Goal: Task Accomplishment & Management: Use online tool/utility

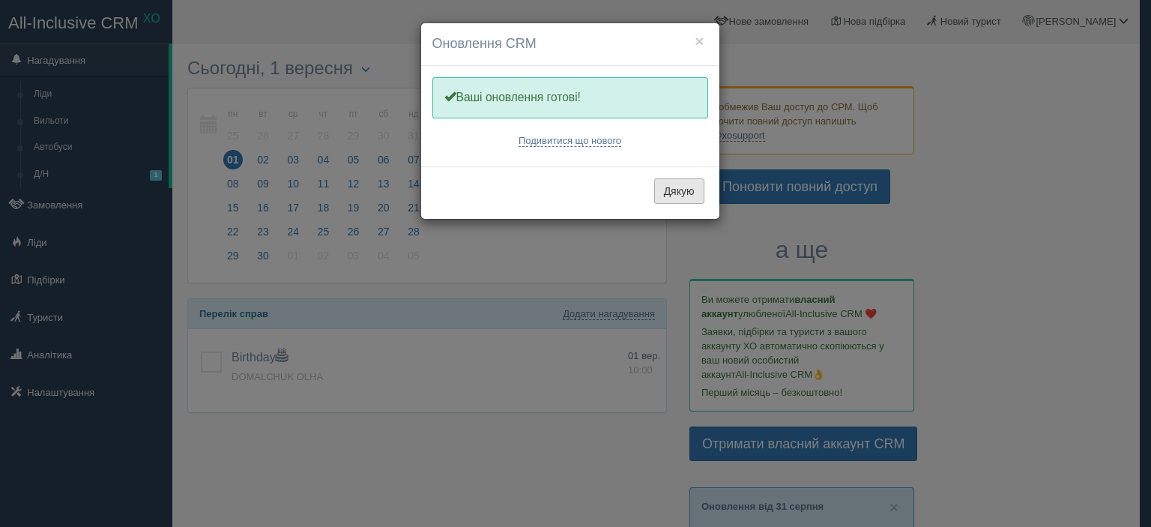
click at [680, 191] on button "Дякую" at bounding box center [679, 190] width 50 height 25
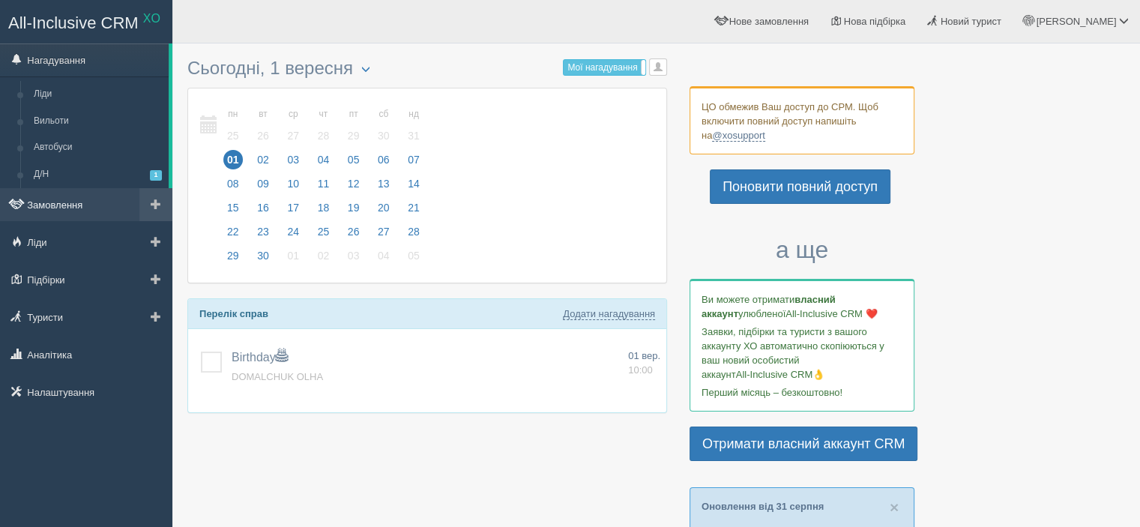
click at [58, 206] on link "Замовлення" at bounding box center [86, 204] width 172 height 33
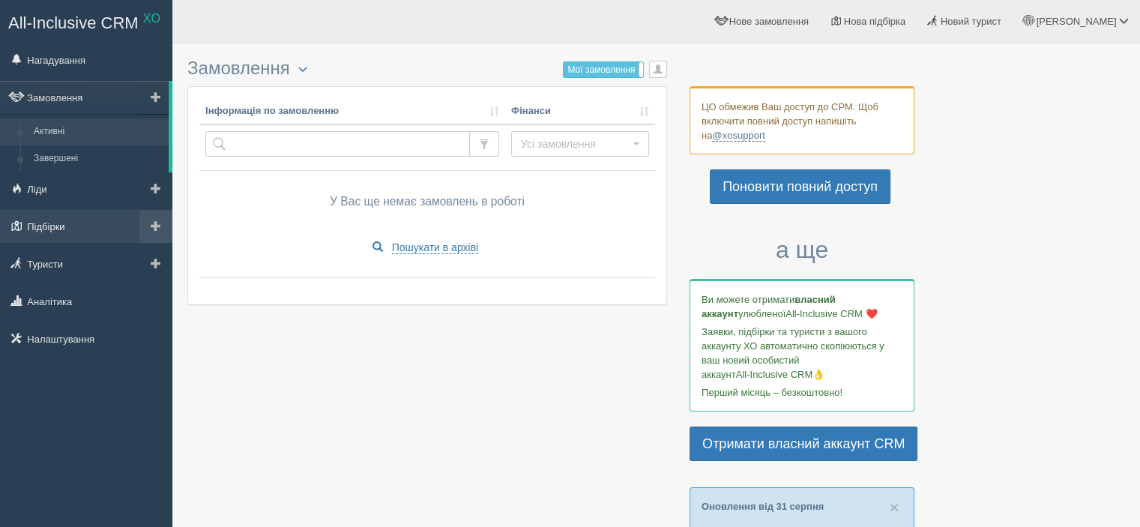
click at [60, 228] on link "Підбірки" at bounding box center [86, 226] width 172 height 33
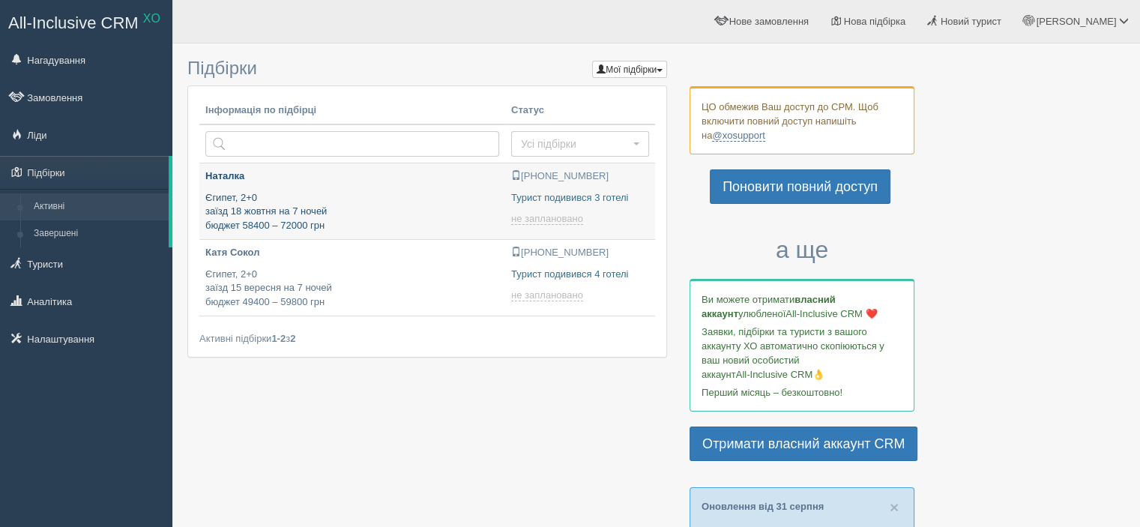
type input "[DATE] 20:55"
click at [402, 205] on p "Єгипет, 2+0 заїзд 18 жовтня на 7 ночей бюджет 58400 – 72000 грн" at bounding box center [352, 212] width 294 height 42
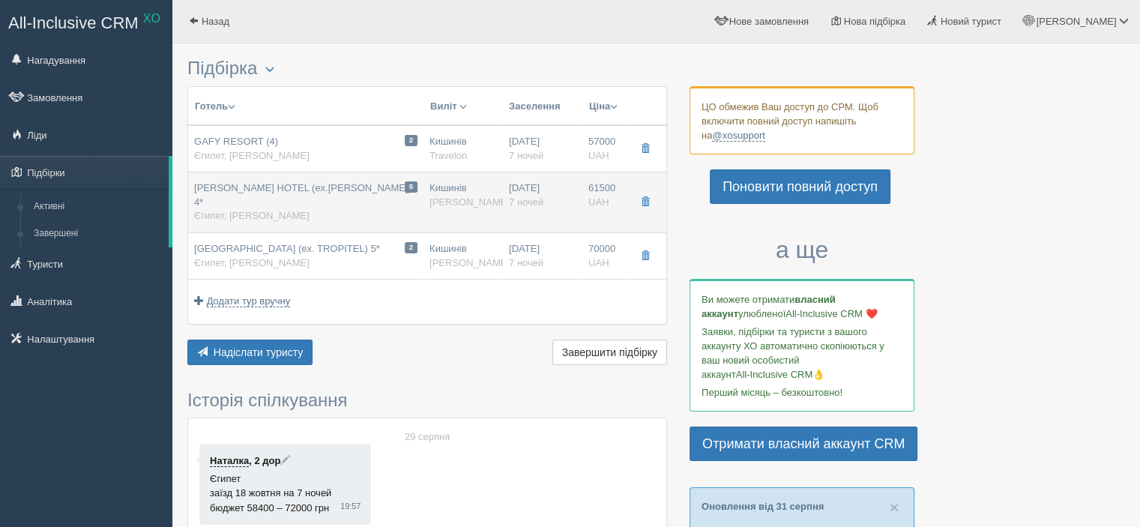
click at [339, 191] on span "MARINA SHARM HOTEL (ex.HELNAN MARINA) 4*" at bounding box center [302, 194] width 217 height 25
type input "MARINA SHARM HOTEL (ex.HELNAN MARINA) 4*"
type input "https://www.booking.com/hotel/eg/helnan-marina-sharm.uk.html?aid=356980&label=g…"
type textarea "Великий власний піщаний пляж, на першій лінії, вхід пологий. Лобі-бар, на пляжі…"
type input "Єгипет"
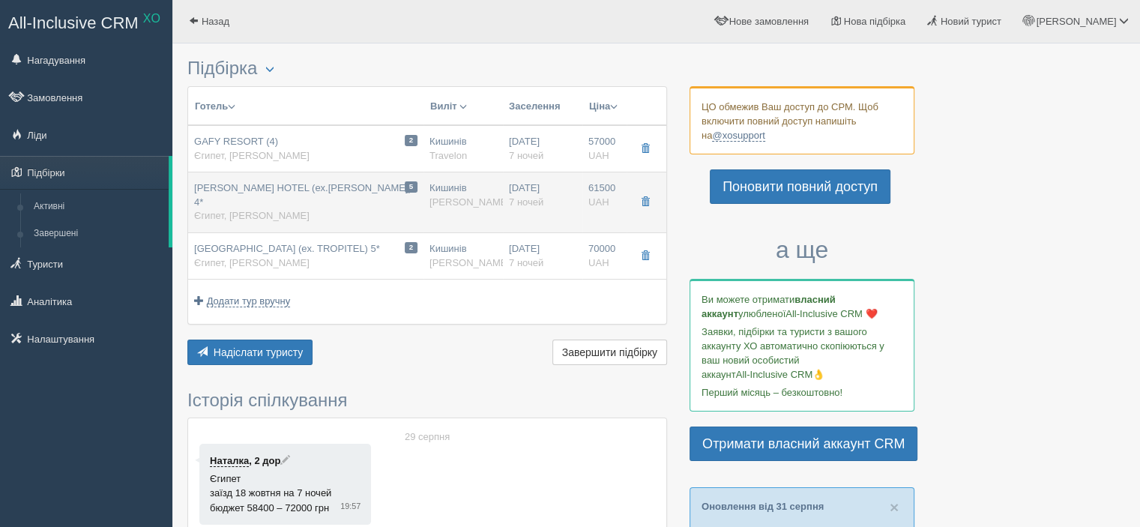
type input "Наама Бей"
type input "61500.00"
type input "61300.00"
type input "Кишинів"
type input "Шарм-еш-Шейх"
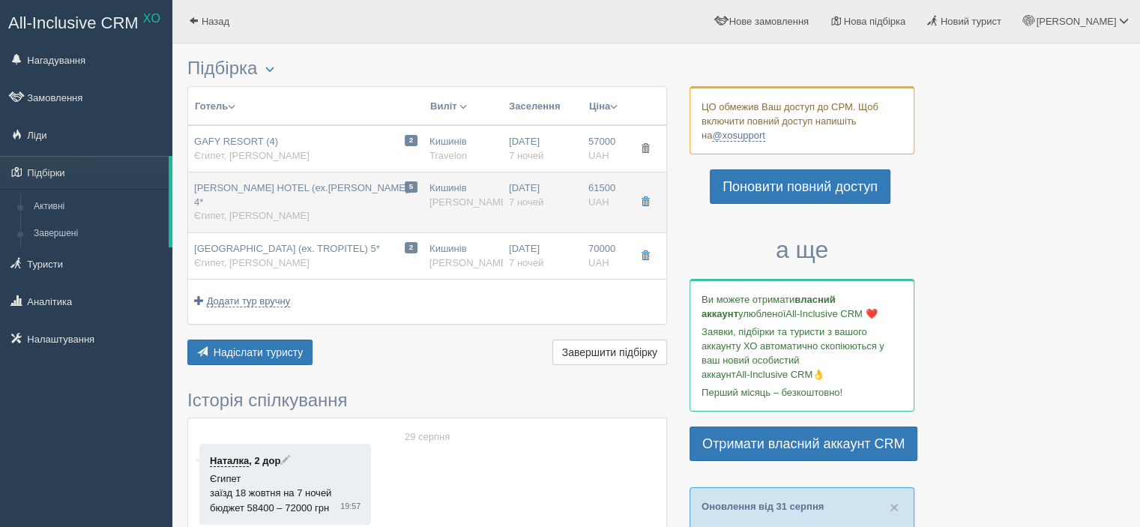
type input "FlyOne"
type input "7"
type input "STANDARD GARDEN VIEW ROOM"
type input "AI"
type input "[PERSON_NAME]"
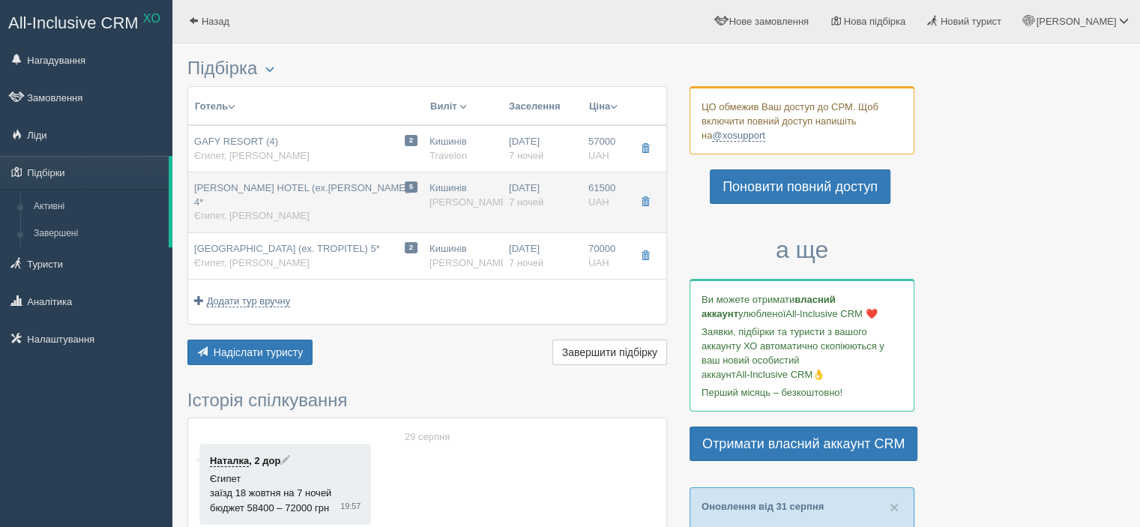
type input "https://alf.ua/countries/egypt/resort/sharm-el-sheikh/hotels/marina-sharm-hotel"
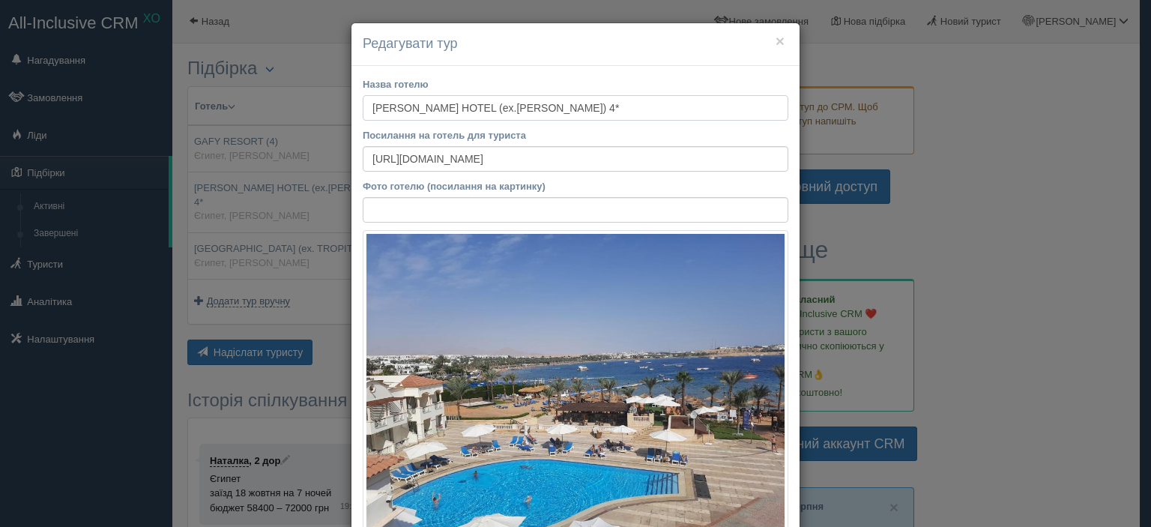
drag, startPoint x: 364, startPoint y: 105, endPoint x: 483, endPoint y: 106, distance: 118.4
click at [483, 106] on input "MARINA SHARM HOTEL (ex.HELNAN MARINA) 4*" at bounding box center [576, 107] width 426 height 25
click at [775, 41] on button "×" at bounding box center [779, 41] width 9 height 16
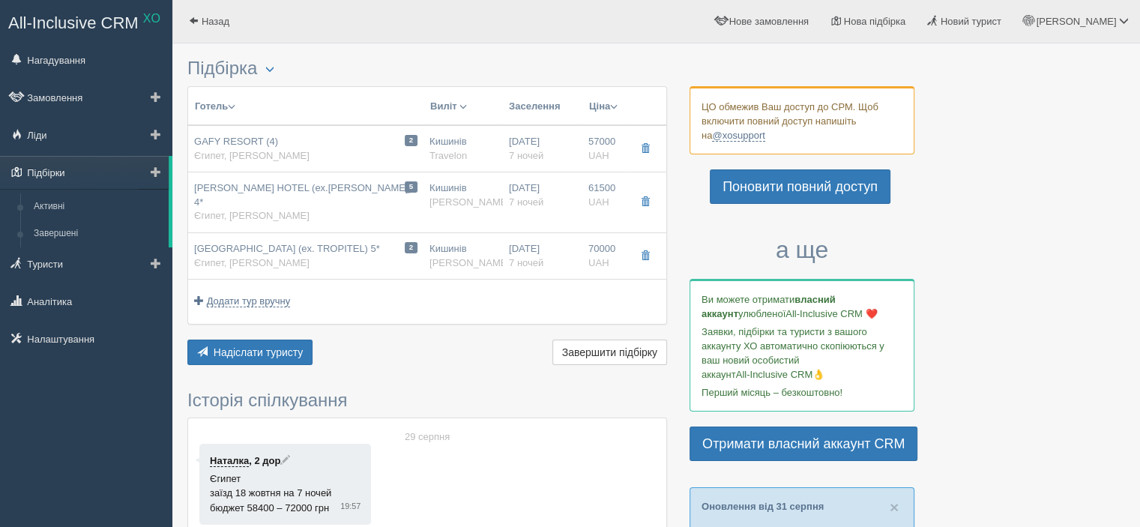
click at [81, 178] on link "Підбірки" at bounding box center [84, 172] width 169 height 33
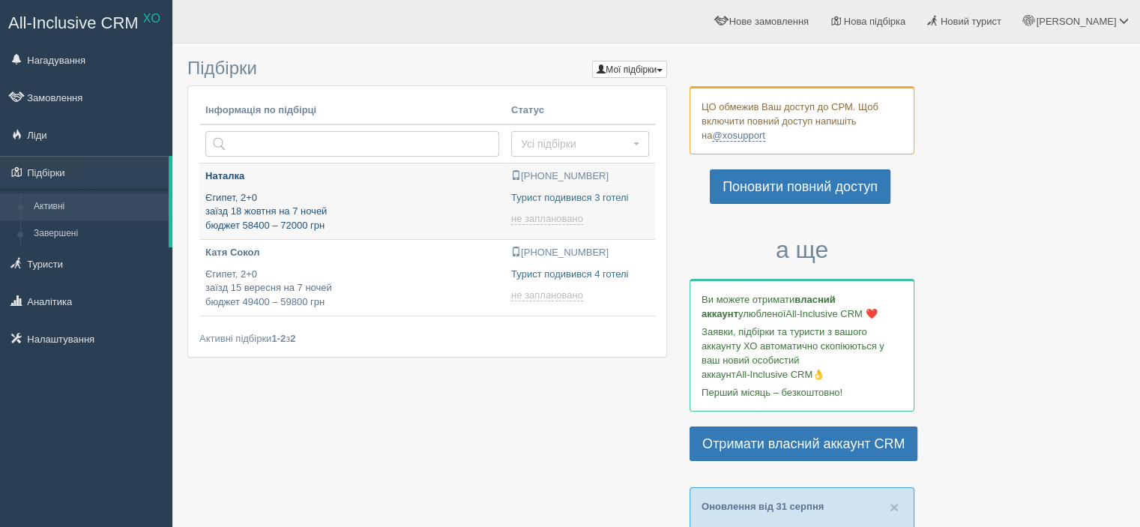
type input "[DATE] 20:55"
type input "[DATE] 13:35"
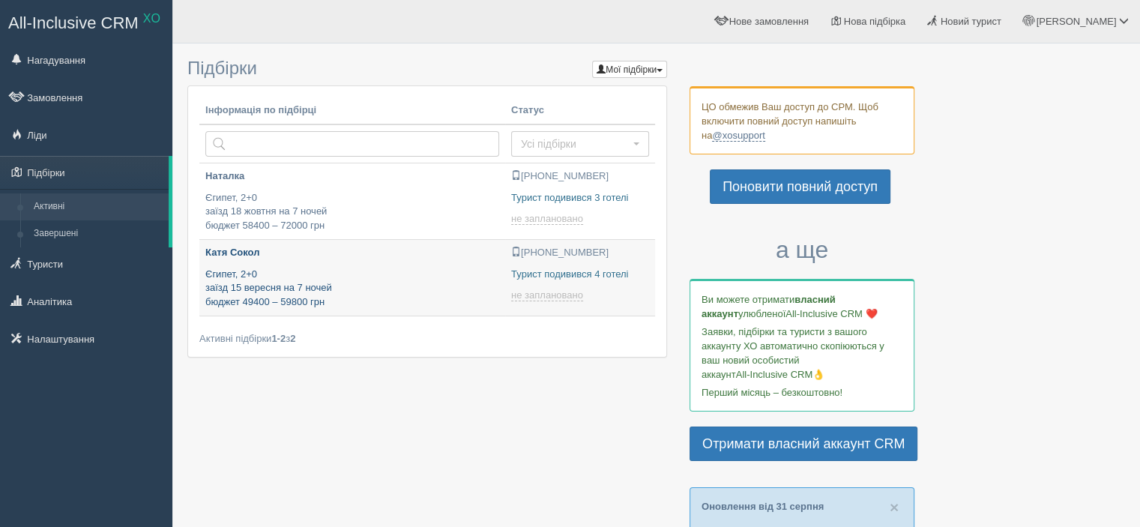
click at [375, 281] on p "Єгипет, 2+0 заїзд 15 вересня на 7 ночей бюджет 49400 – 59800 грн" at bounding box center [352, 288] width 294 height 42
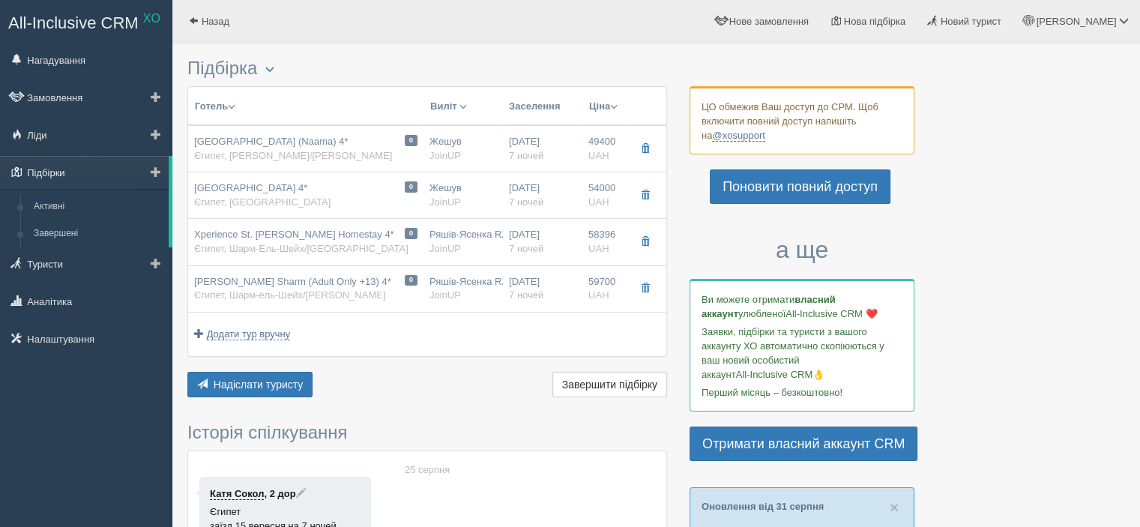
click at [57, 176] on link "Підбірки" at bounding box center [84, 172] width 169 height 33
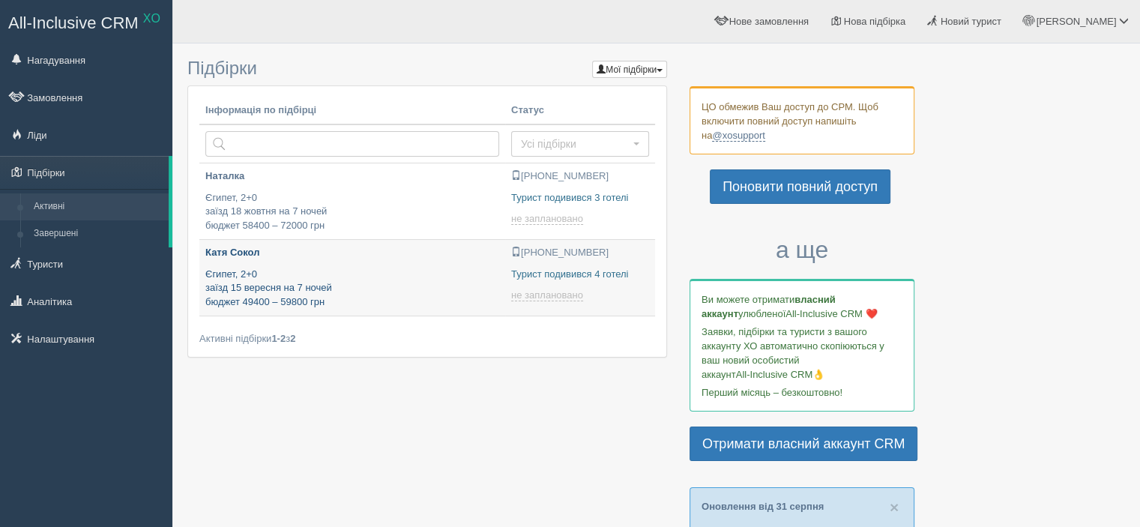
type input "2025-09-01 20:55"
type input "[DATE] 13:35"
click at [48, 175] on link "Підбірки" at bounding box center [84, 172] width 169 height 33
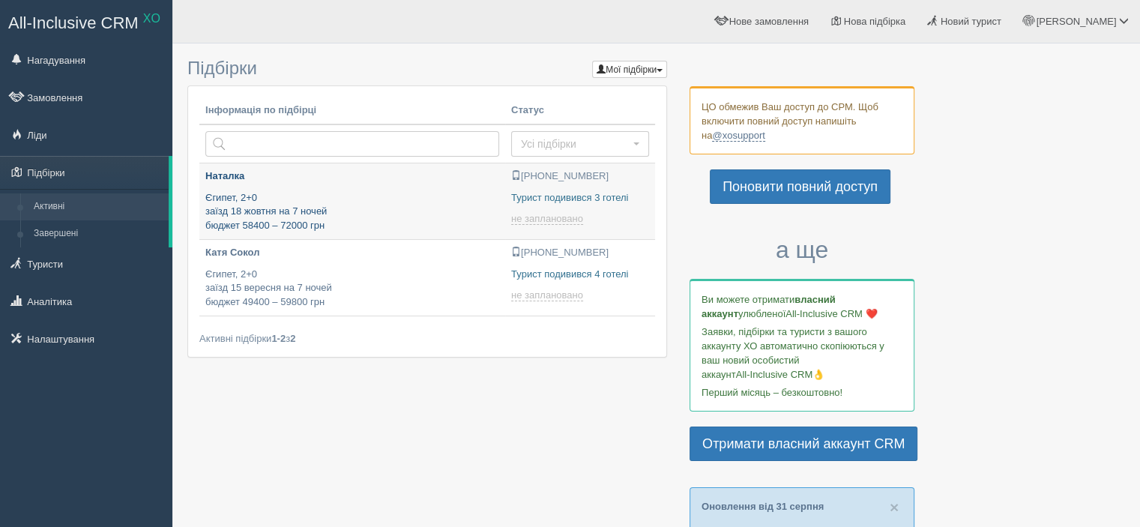
type input "[DATE] 20:55"
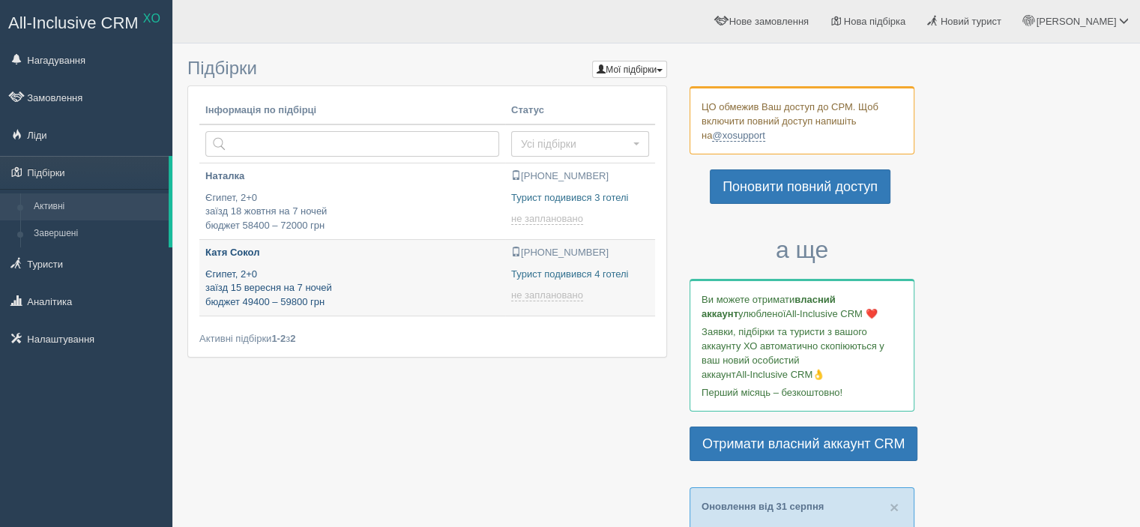
type input "[DATE] 13:35"
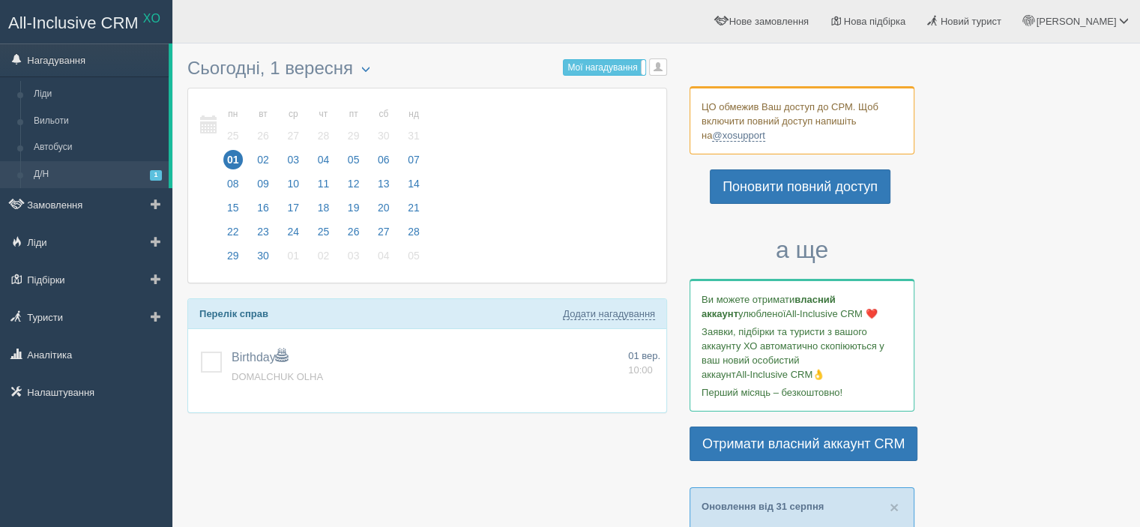
click at [54, 178] on link "Д/Н 1" at bounding box center [98, 174] width 142 height 27
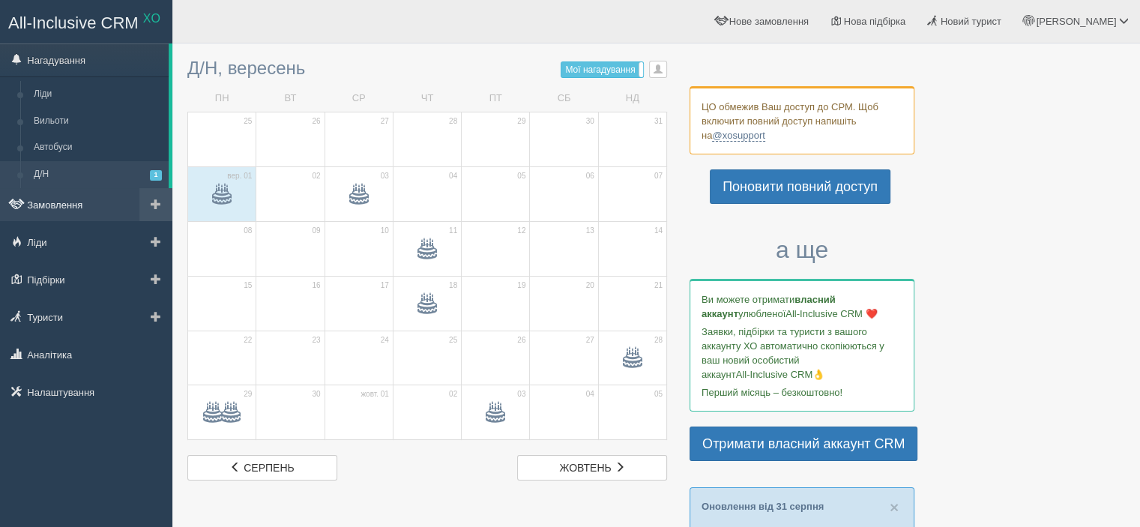
click at [48, 209] on link "Замовлення" at bounding box center [86, 204] width 172 height 33
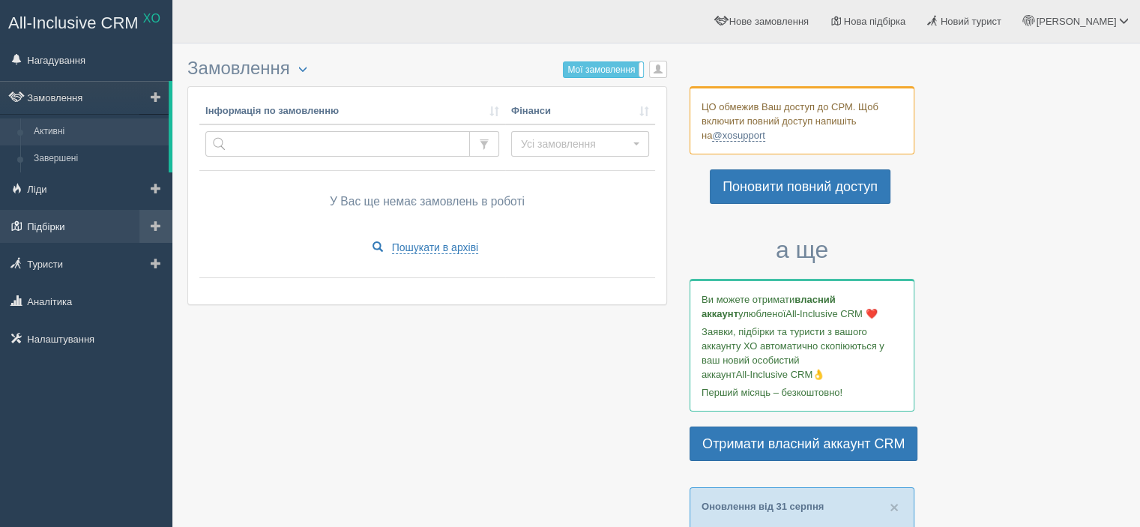
click at [37, 225] on link "Підбірки" at bounding box center [86, 226] width 172 height 33
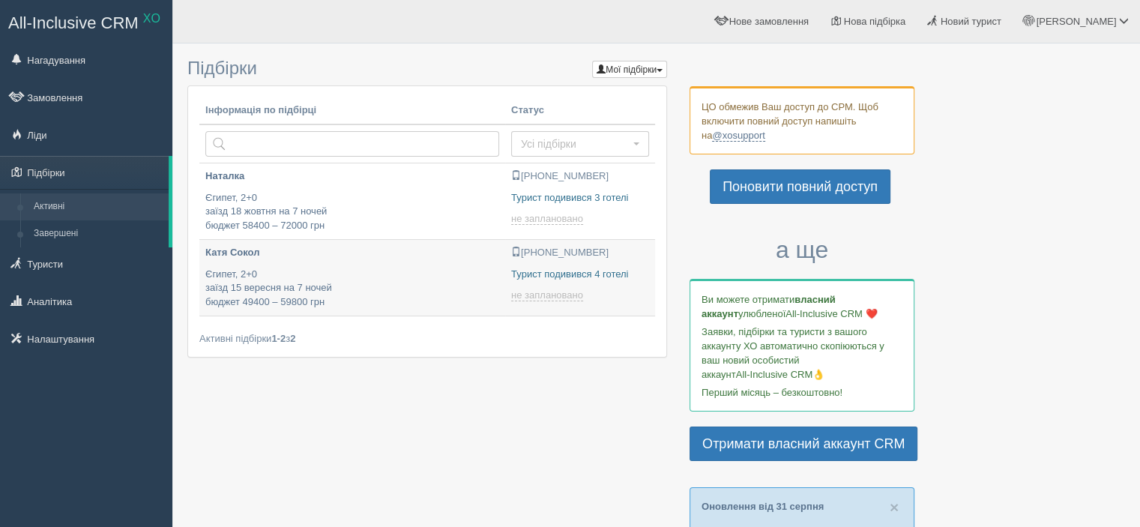
type input "[DATE] 20:55"
type input "[DATE] 13:35"
click at [46, 231] on link "Завершені" at bounding box center [98, 233] width 142 height 27
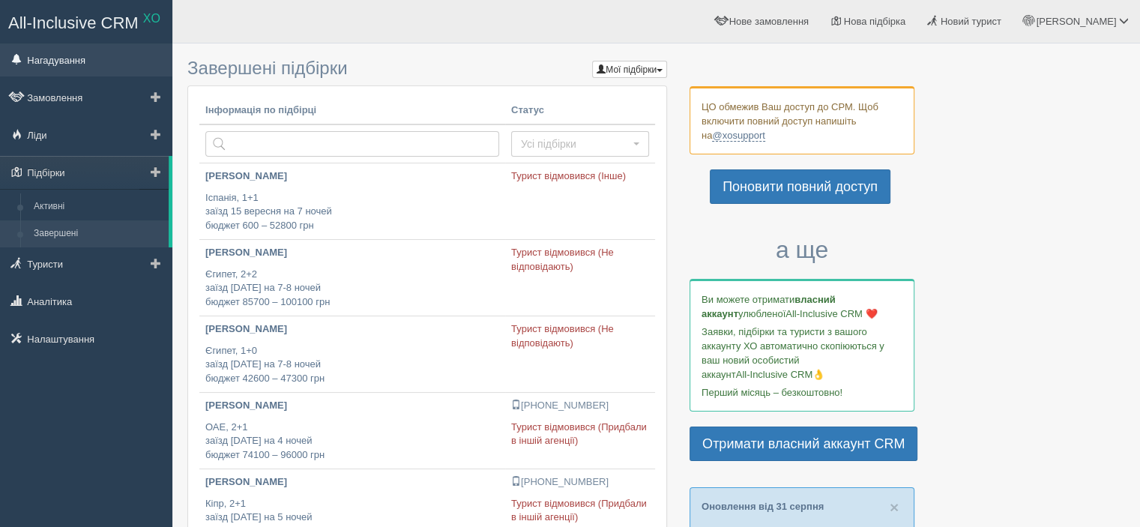
click at [57, 60] on link "Нагадування" at bounding box center [86, 59] width 172 height 33
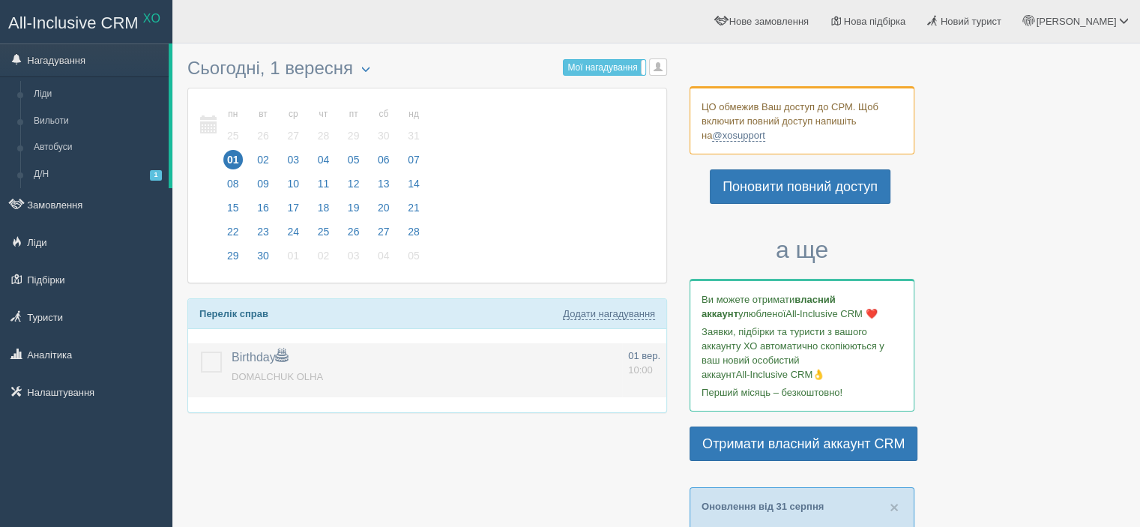
click at [260, 362] on label "Birthday" at bounding box center [260, 357] width 56 height 17
click at [256, 351] on span "Birthday" at bounding box center [260, 357] width 56 height 13
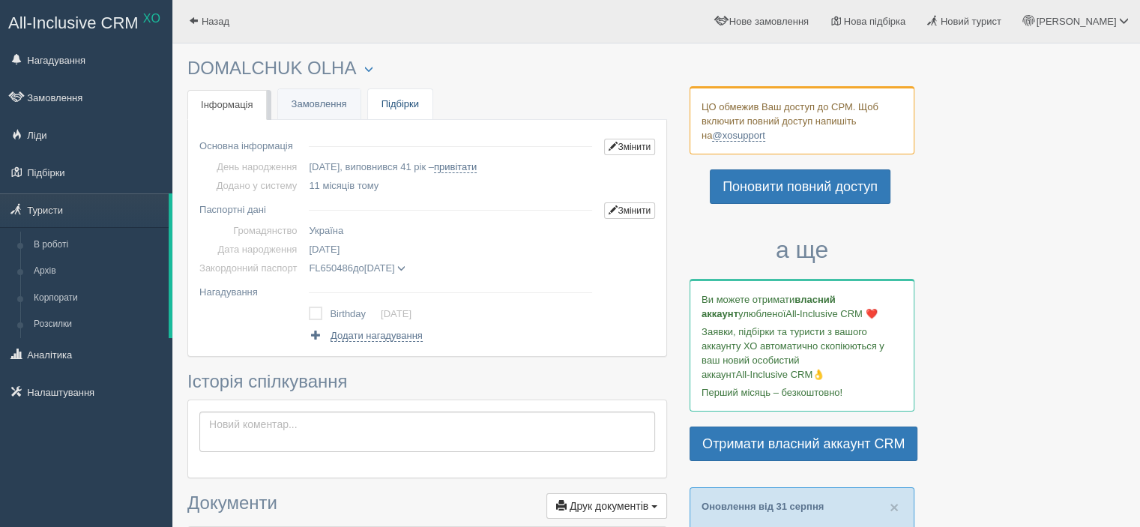
click at [396, 104] on link "Підбірки" at bounding box center [400, 104] width 64 height 31
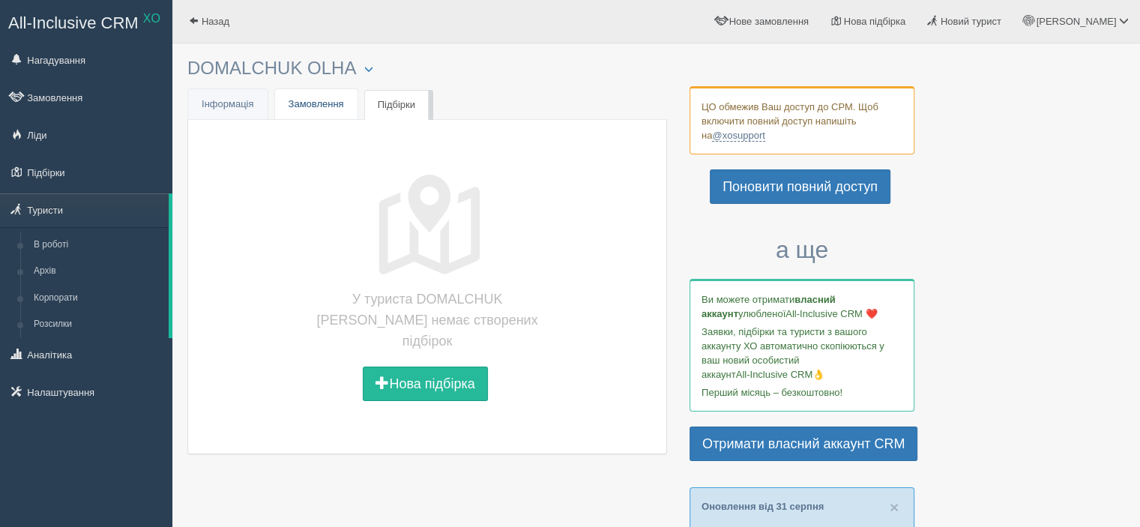
click at [306, 107] on link "Замовлення" at bounding box center [316, 104] width 82 height 31
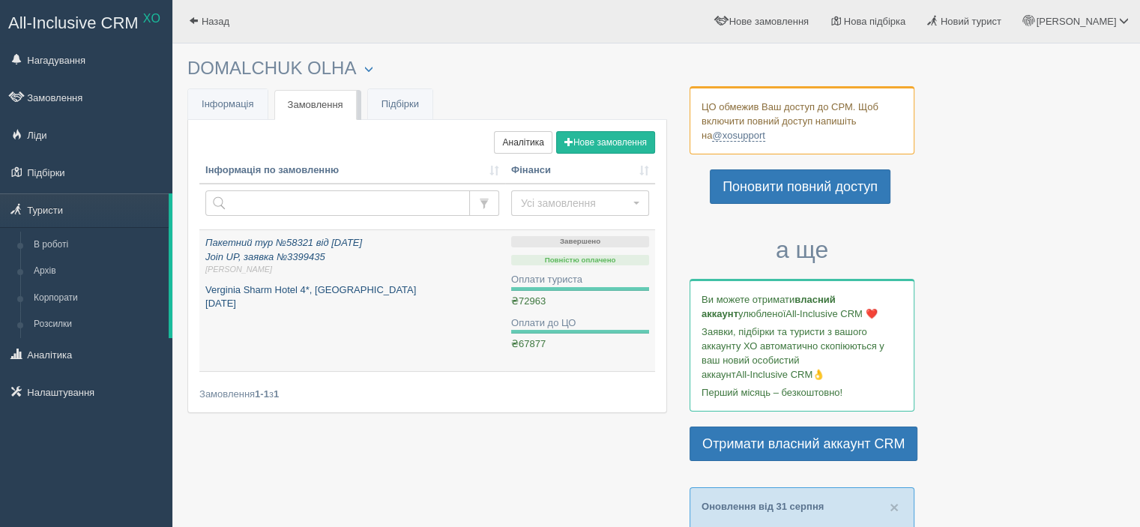
click at [270, 257] on icon "Пакетний тур №58321 від [DATE] Join UP, заявка №3399435 [PERSON_NAME]" at bounding box center [352, 256] width 294 height 39
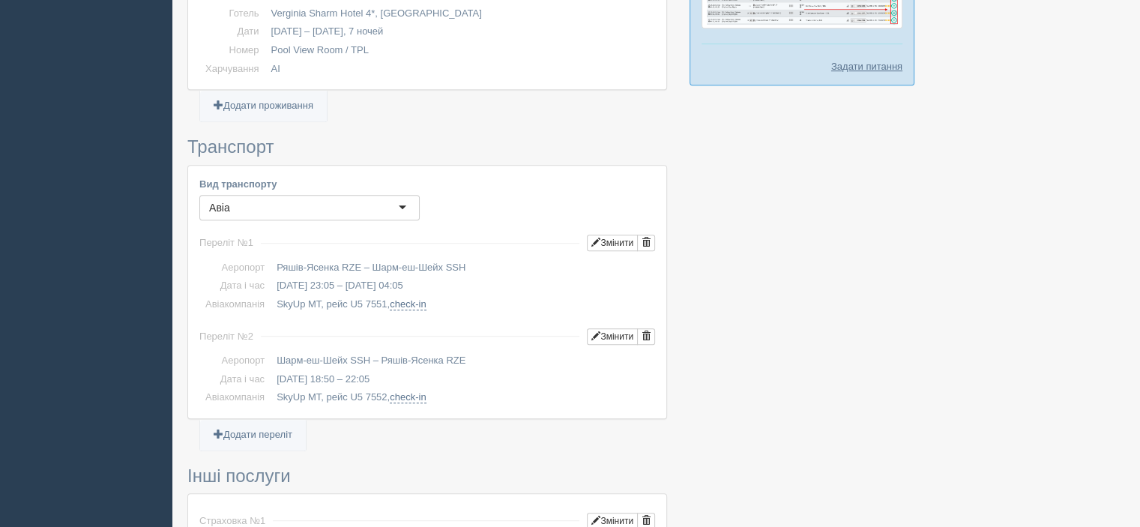
scroll to position [1124, 0]
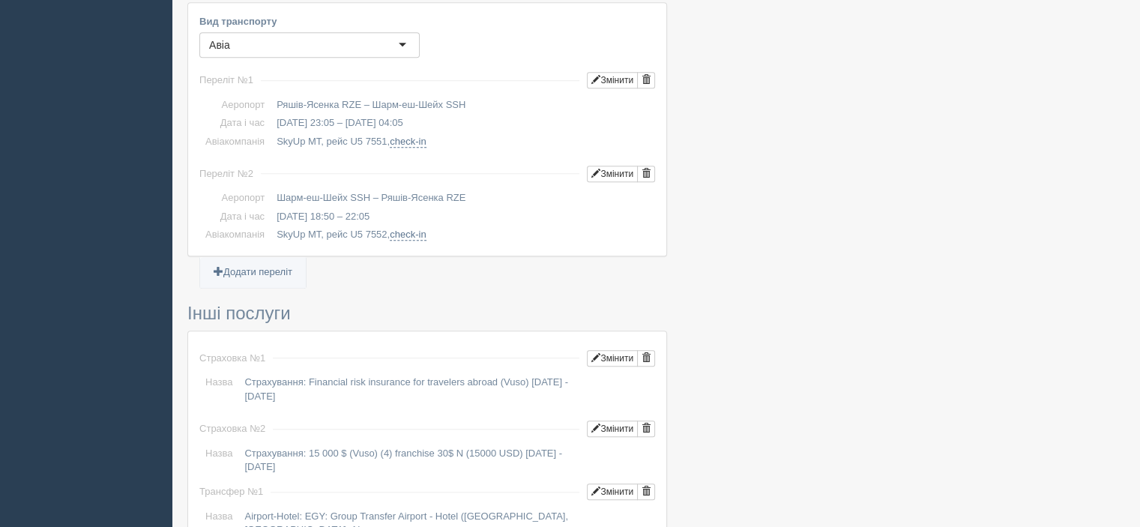
drag, startPoint x: 461, startPoint y: 104, endPoint x: 277, endPoint y: 95, distance: 183.8
click at [277, 96] on td "Ряшів-Ясенка RZE – Шарм-еш-Шейх SSH" at bounding box center [462, 105] width 384 height 19
click at [960, 211] on div at bounding box center [655, 103] width 937 height 2352
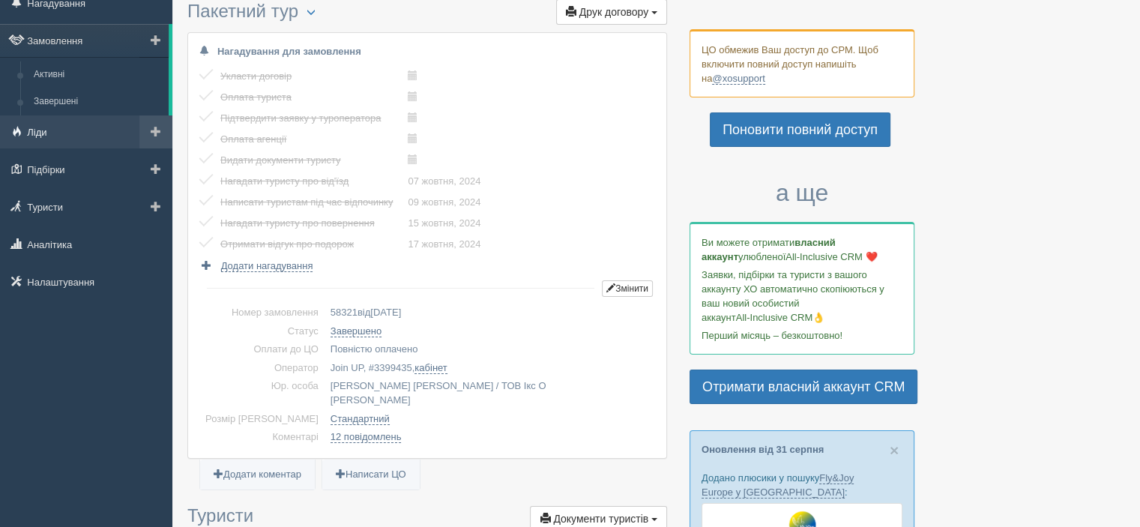
scroll to position [0, 0]
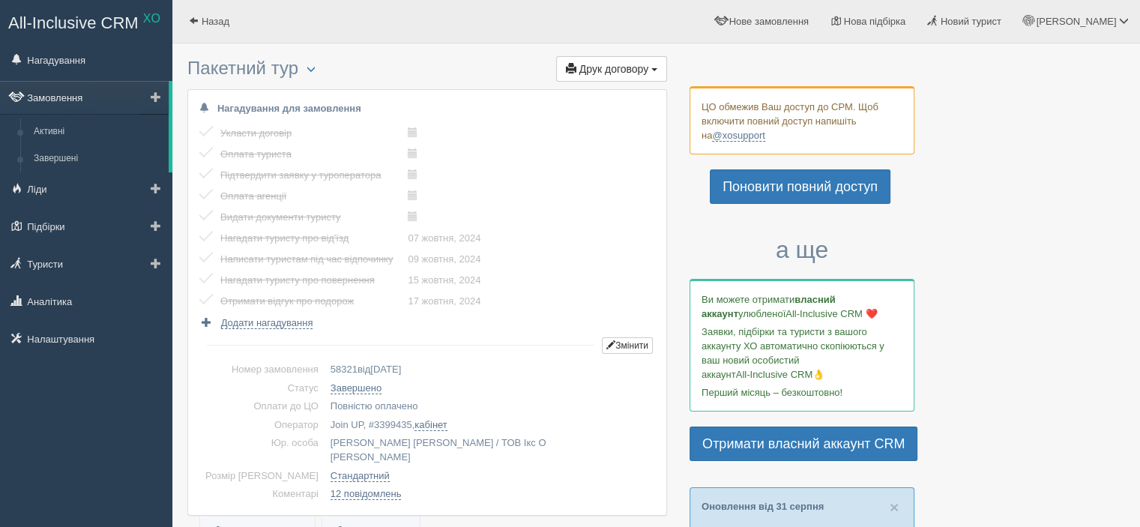
click at [54, 89] on link "Замовлення" at bounding box center [84, 97] width 169 height 33
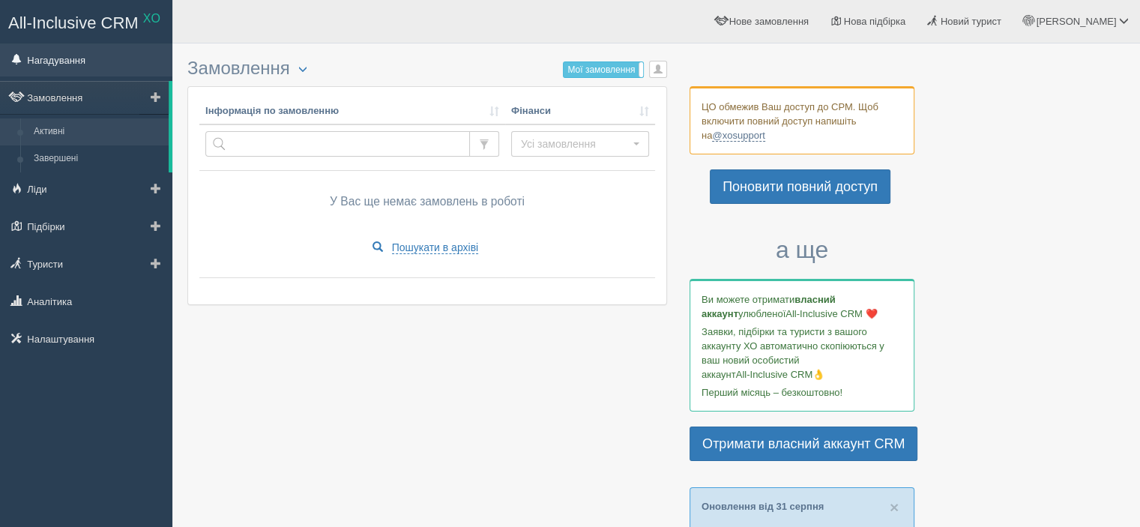
click at [74, 53] on link "Нагадування" at bounding box center [86, 59] width 172 height 33
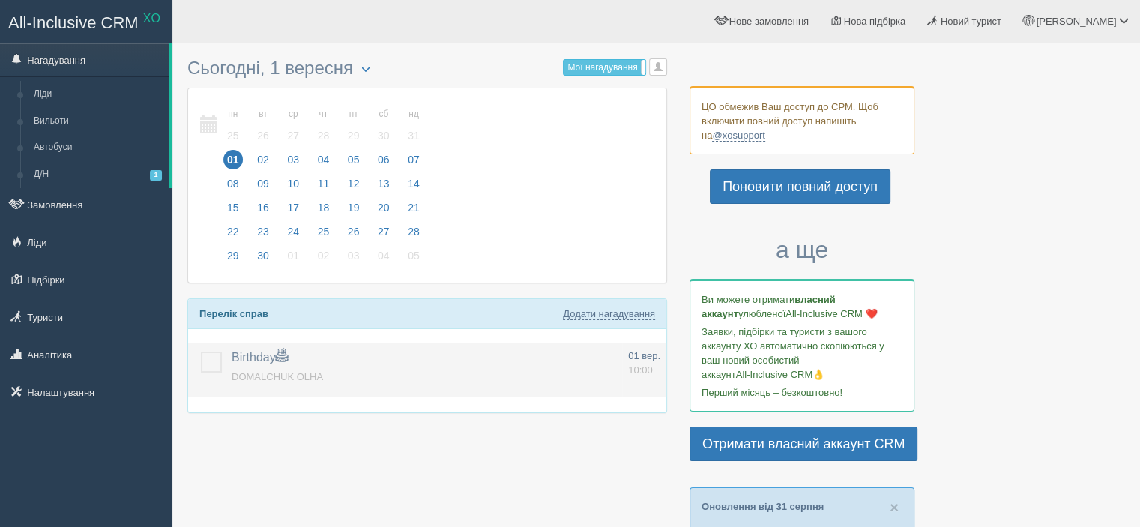
click at [201, 351] on label at bounding box center [201, 351] width 0 height 0
click at [0, 0] on input "checkbox" at bounding box center [0, 0] width 0 height 0
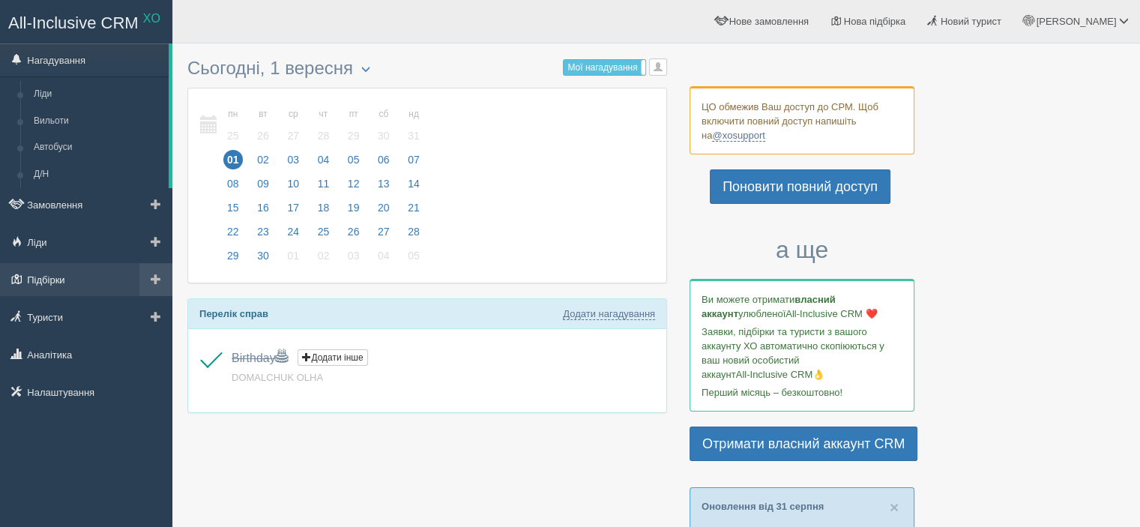
click at [68, 281] on link "Підбірки" at bounding box center [86, 279] width 172 height 33
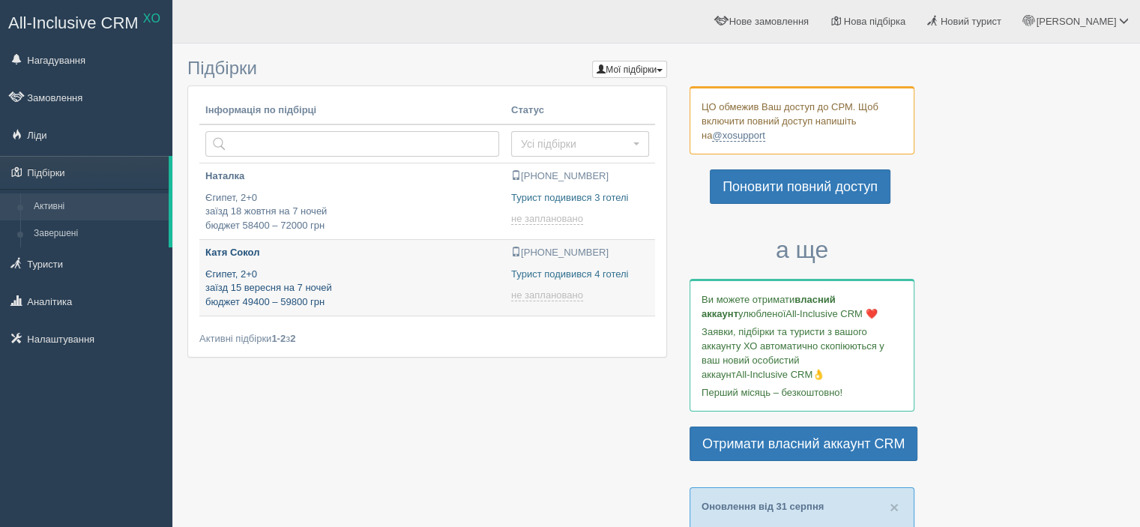
type input "[DATE] 13:35"
type input "[DATE] 20:55"
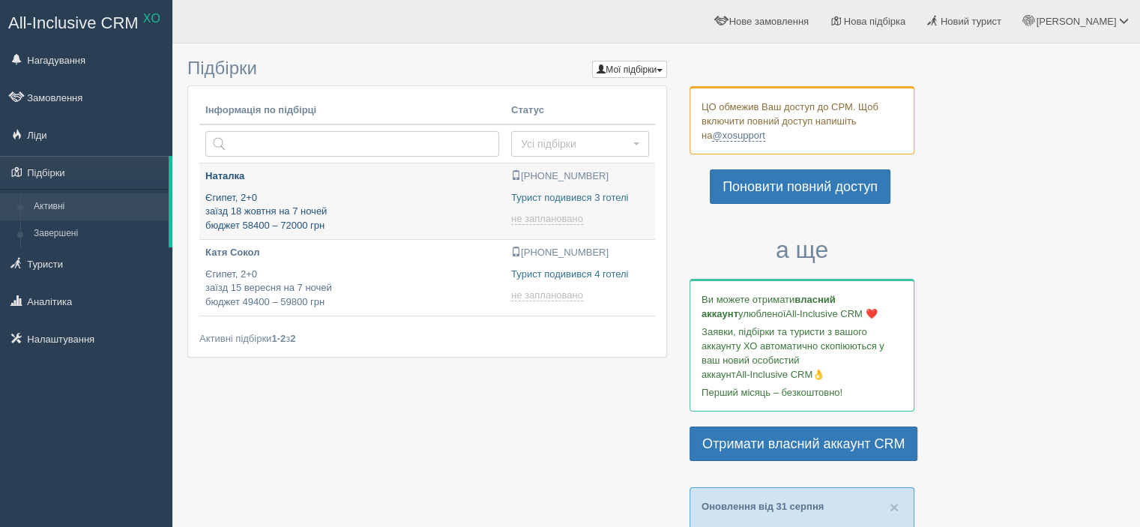
click at [324, 205] on p "Єгипет, 2+0 заїзд 18 жовтня на 7 ночей бюджет 58400 – 72000 грн" at bounding box center [352, 212] width 294 height 42
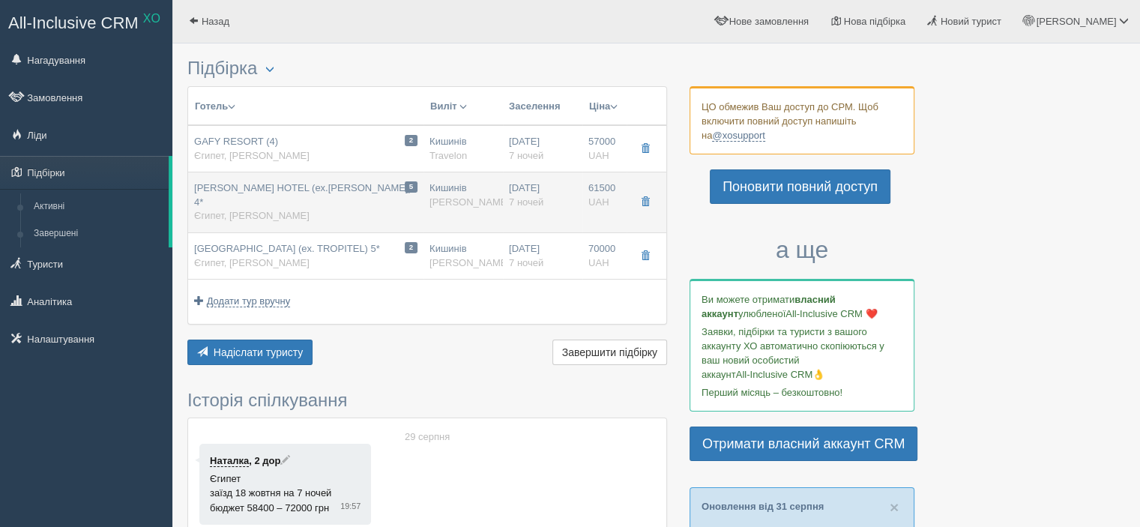
click at [240, 188] on span "MARINA SHARM HOTEL (ex.HELNAN MARINA) 4*" at bounding box center [302, 194] width 217 height 25
type input "MARINA SHARM HOTEL (ex.HELNAN MARINA) 4*"
type input "https://www.booking.com/hotel/eg/helnan-marina-sharm.uk.html?aid=356980&label=g…"
type textarea "Великий власний піщаний пляж, на першій лінії, вхід пологий. Лобі-бар, на пляжі…"
type input "Єгипет"
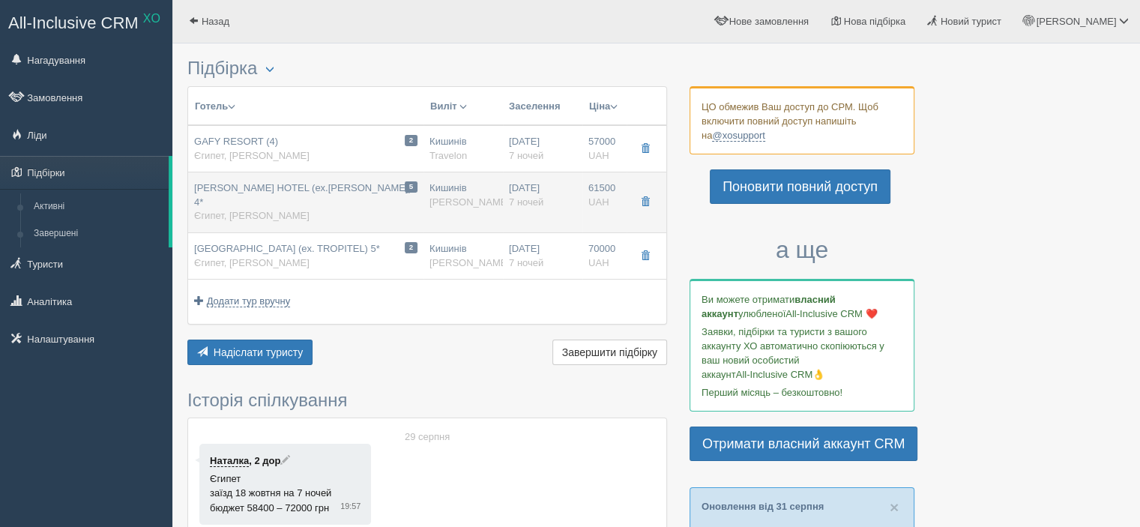
type input "Наама Бей"
type input "61500.00"
type input "61300.00"
type input "Кишинів"
type input "Шарм-еш-Шейх"
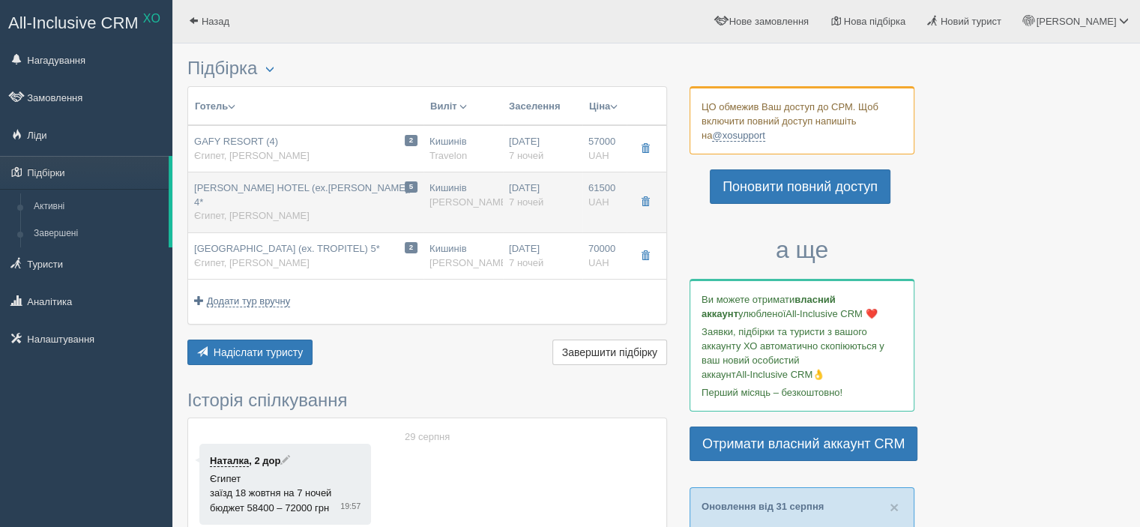
type input "FlyOne"
type input "7"
type input "STANDARD GARDEN VIEW ROOM"
type input "AI"
type input "[PERSON_NAME]"
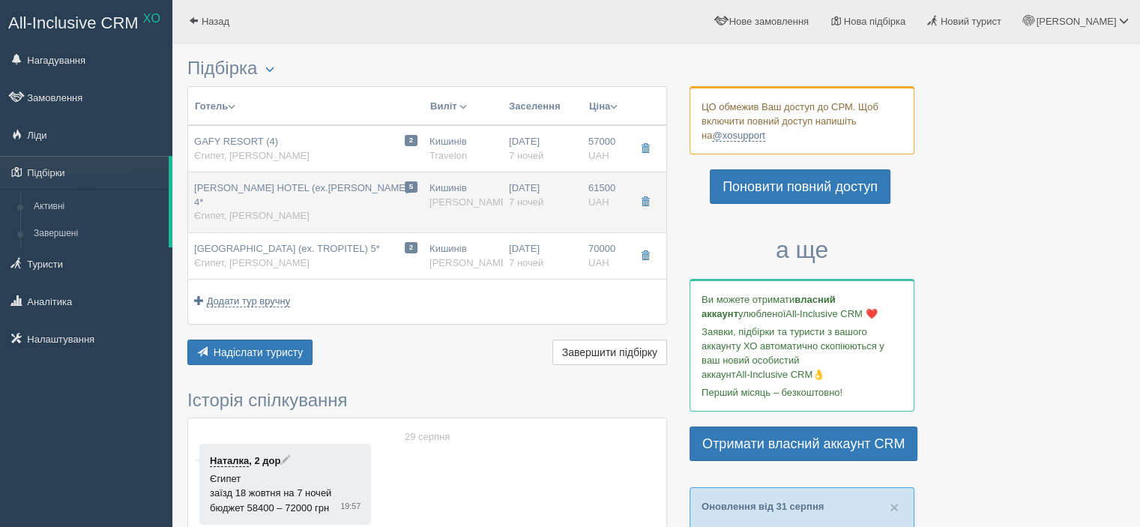
type input "https://alf.ua/countries/egypt/resort/sharm-el-sheikh/hotels/marina-sharm-hotel"
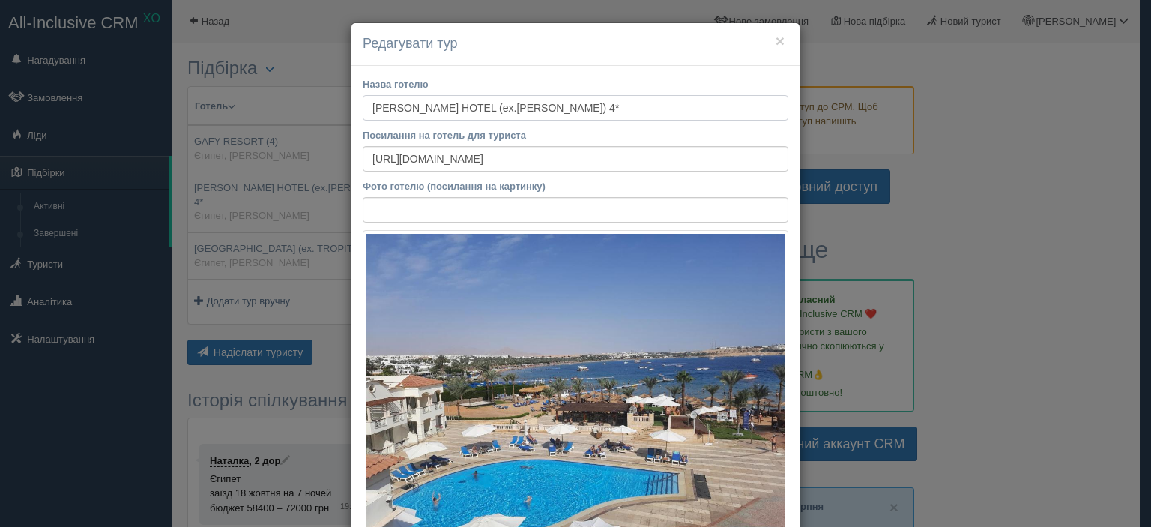
drag, startPoint x: 364, startPoint y: 106, endPoint x: 483, endPoint y: 106, distance: 119.1
click at [483, 106] on input "[PERSON_NAME] HOTEL (ex.[PERSON_NAME]) 4*" at bounding box center [576, 107] width 426 height 25
click at [775, 40] on button "×" at bounding box center [779, 41] width 9 height 16
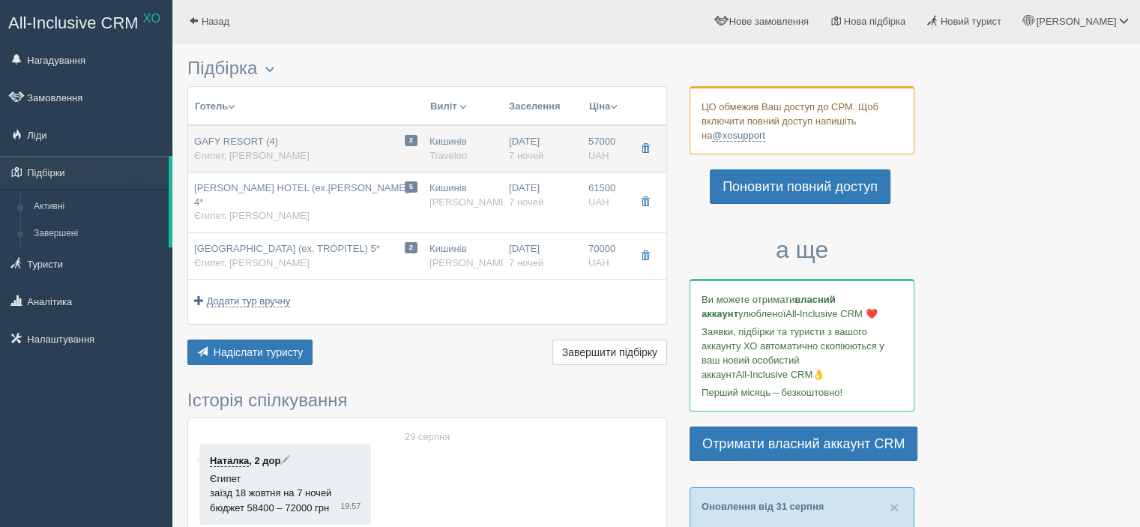
click at [277, 155] on span "Єгипет, [PERSON_NAME]" at bounding box center [251, 155] width 115 height 11
type input "GAFY RESORT (4)"
type input "https://www.google.com/travel/search?q=GAFY%20RESORT&g2lb=4965990%2C4969803%2C7…"
type textarea "Непоганий готель, на першій лінії, прямо з готелю на пляж вихід, є бар біля бас…"
type input "Шарм-ель-Шейх - Наама Бей"
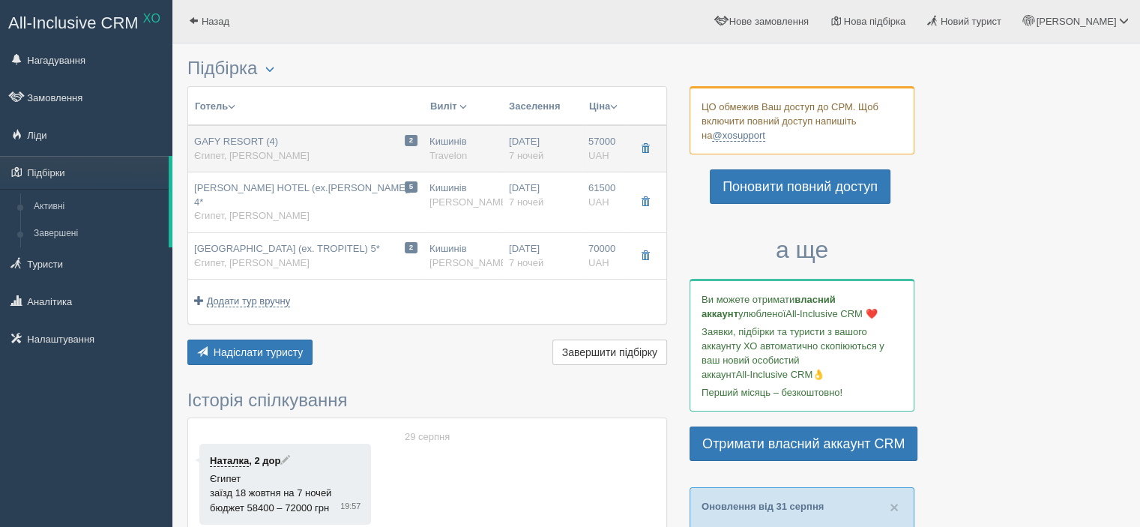
type input "57000.00"
type input "SUPERIOR FRONT GARDEN VIEW ROOM"
type input "Travelon"
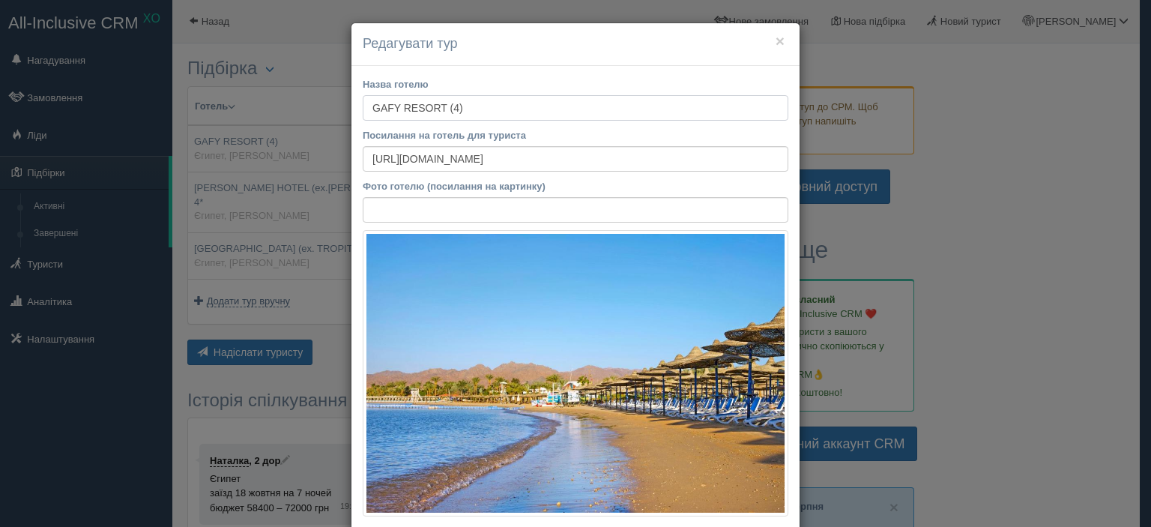
drag, startPoint x: 366, startPoint y: 110, endPoint x: 439, endPoint y: 120, distance: 73.3
click at [441, 107] on input "GAFY RESORT (4)" at bounding box center [576, 107] width 426 height 25
drag, startPoint x: 775, startPoint y: 38, endPoint x: 740, endPoint y: 29, distance: 35.6
click at [775, 35] on button "×" at bounding box center [779, 41] width 9 height 16
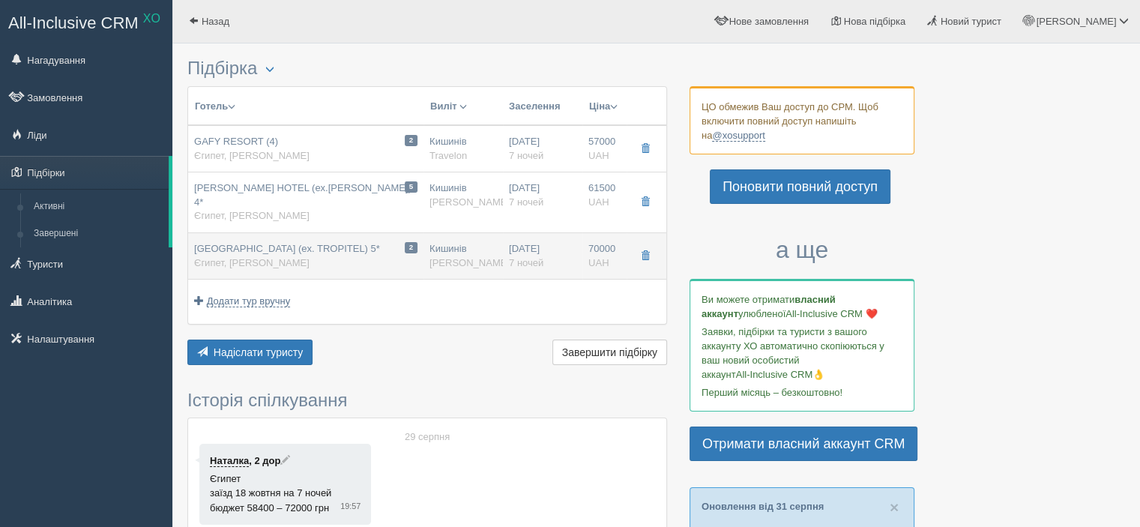
click at [380, 254] on div "NAAMA BAY HOTEL & RESORT (ex. TROPITEL) 5* Єгипет, Наама Бей" at bounding box center [287, 256] width 186 height 28
type input "[GEOGRAPHIC_DATA] (ex. TROPITEL) 5*"
type input "https://www.booking.com/hotel/eg/tropitel-naama-bay-sharm-el-sheikh.uk.html?aid…"
type textarea "Власний піщаний пляж через дорогу від готелю (150 метрів). Вхід у море піщаний.…"
type input "Наама Бей"
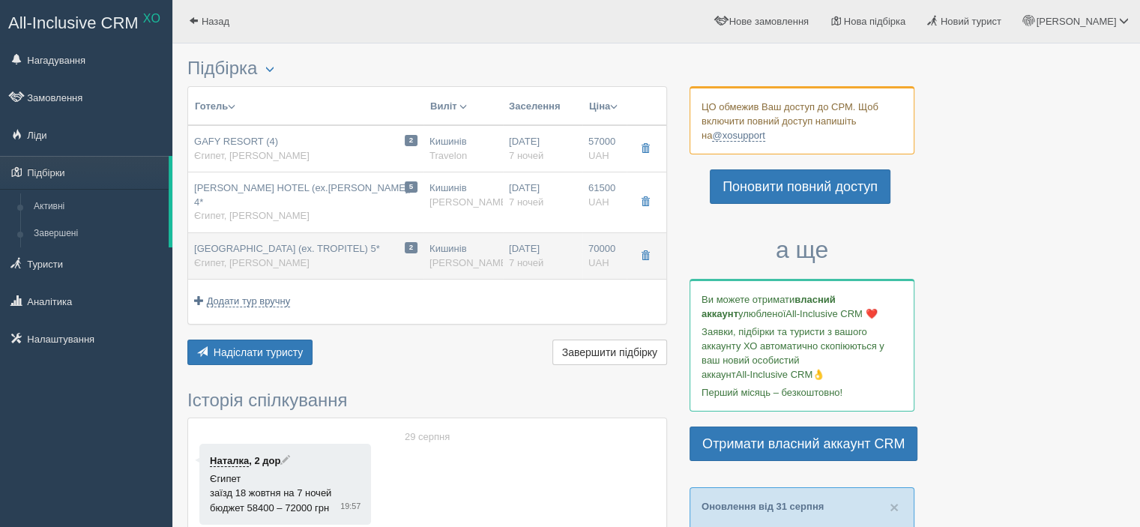
type input "70000.00"
type input "STANDARD ROOM"
type input "[PERSON_NAME]"
type input "https://alf.ua/countries/egypt/resort/sharm-el-sheikh/hotels/naama-bay-hotel-re…"
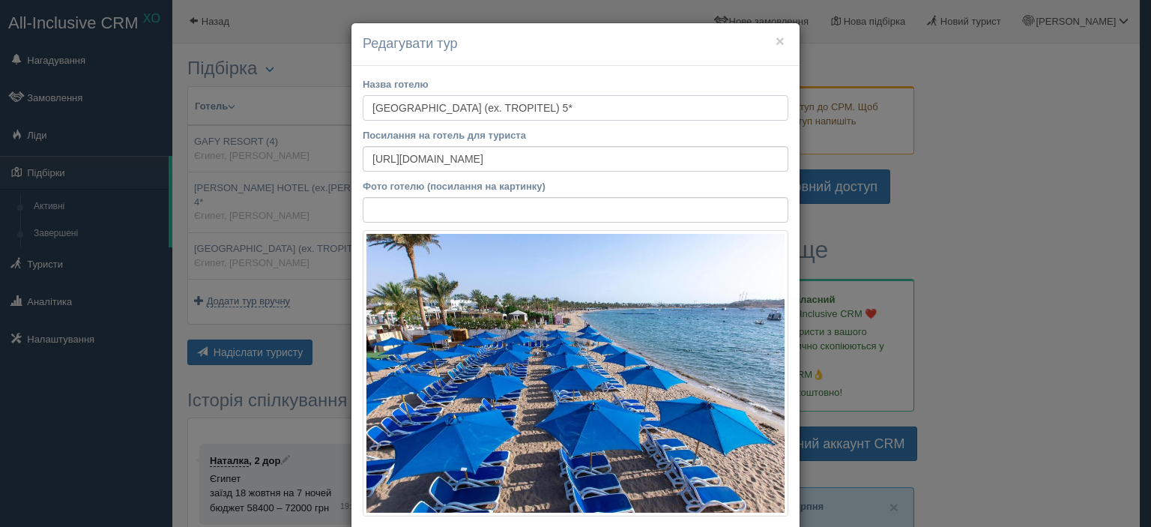
drag, startPoint x: 368, startPoint y: 104, endPoint x: 518, endPoint y: 104, distance: 149.9
click at [518, 104] on input "[GEOGRAPHIC_DATA] (ex. TROPITEL) 5*" at bounding box center [576, 107] width 426 height 25
click at [775, 38] on button "×" at bounding box center [779, 41] width 9 height 16
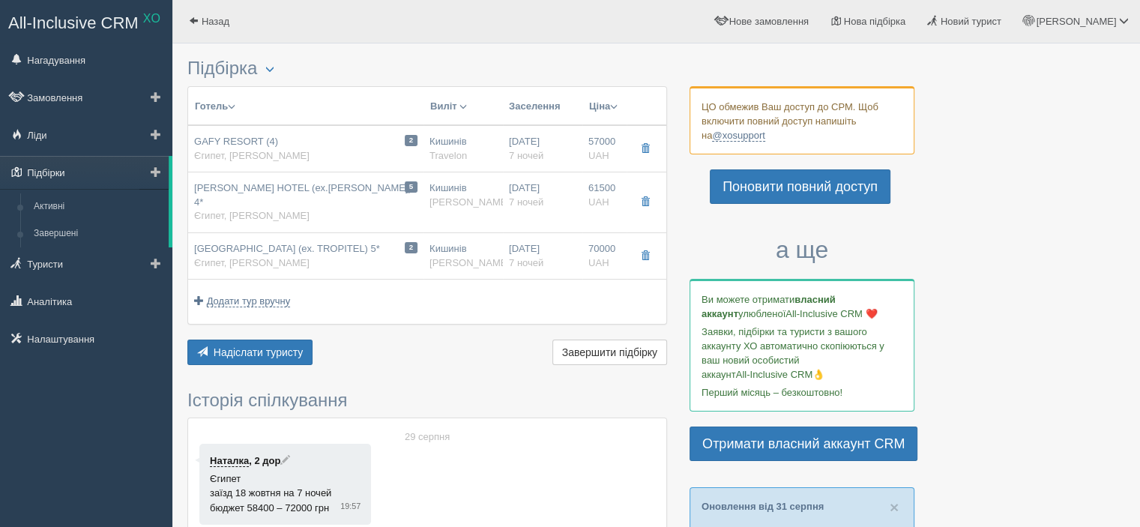
click at [42, 177] on link "Підбірки" at bounding box center [84, 172] width 169 height 33
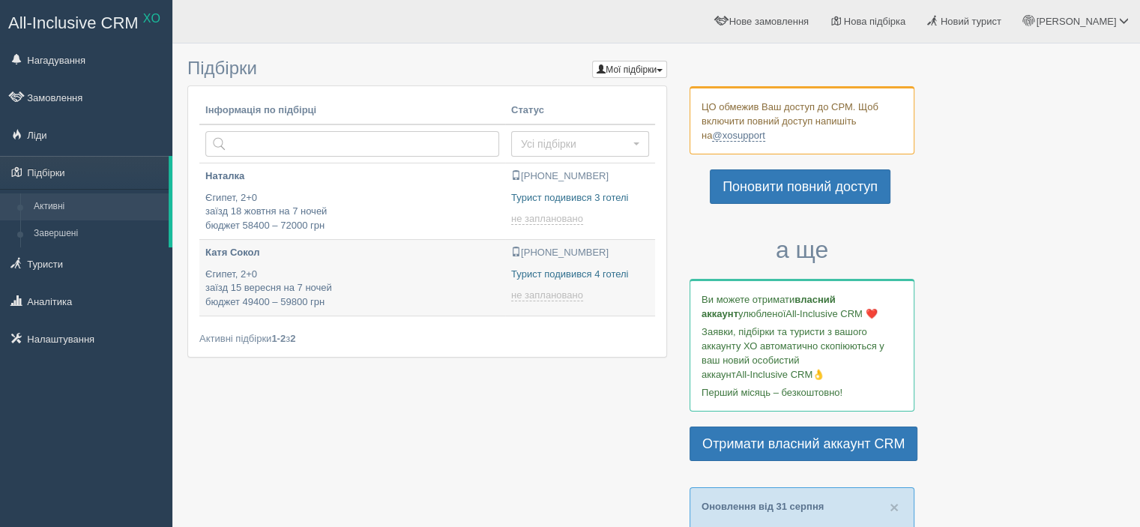
type input "[DATE] 13:35"
click at [385, 282] on p "Єгипет, 2+0 заїзд [DATE] на 7 ночей бюджет 49400 – 59800 грн" at bounding box center [352, 288] width 294 height 42
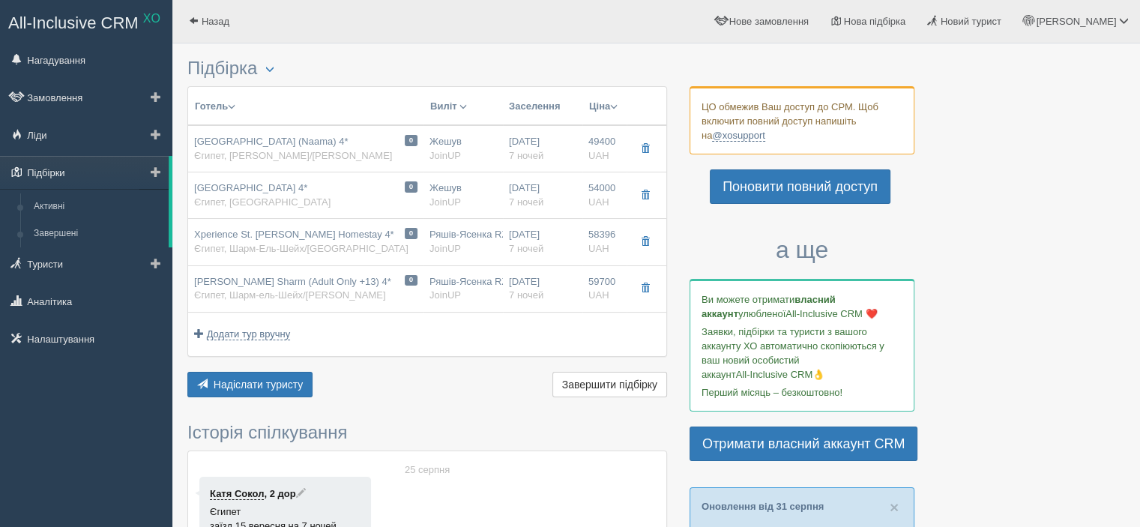
click at [79, 171] on link "Підбірки" at bounding box center [84, 172] width 169 height 33
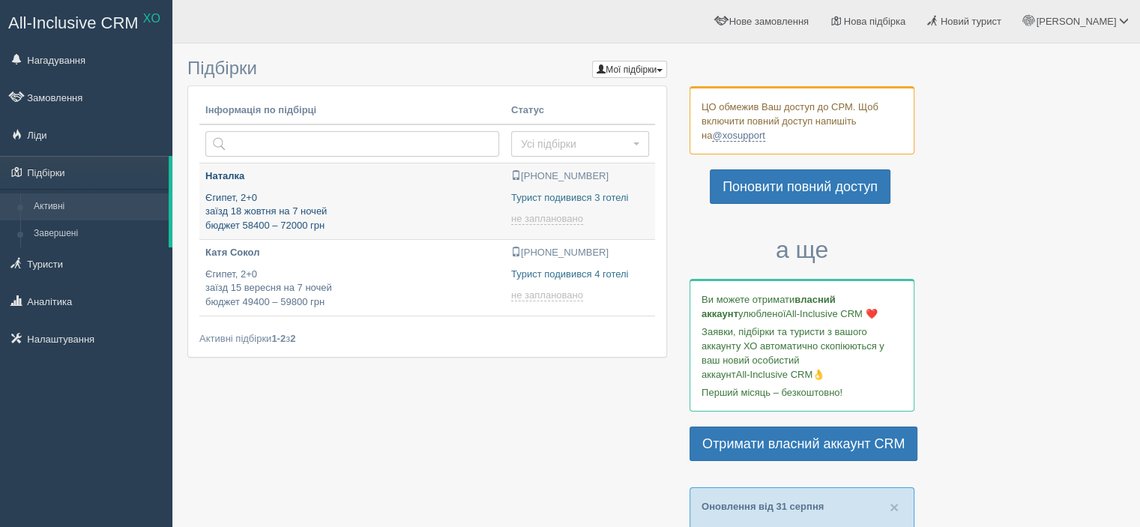
type input "[DATE] 20:55"
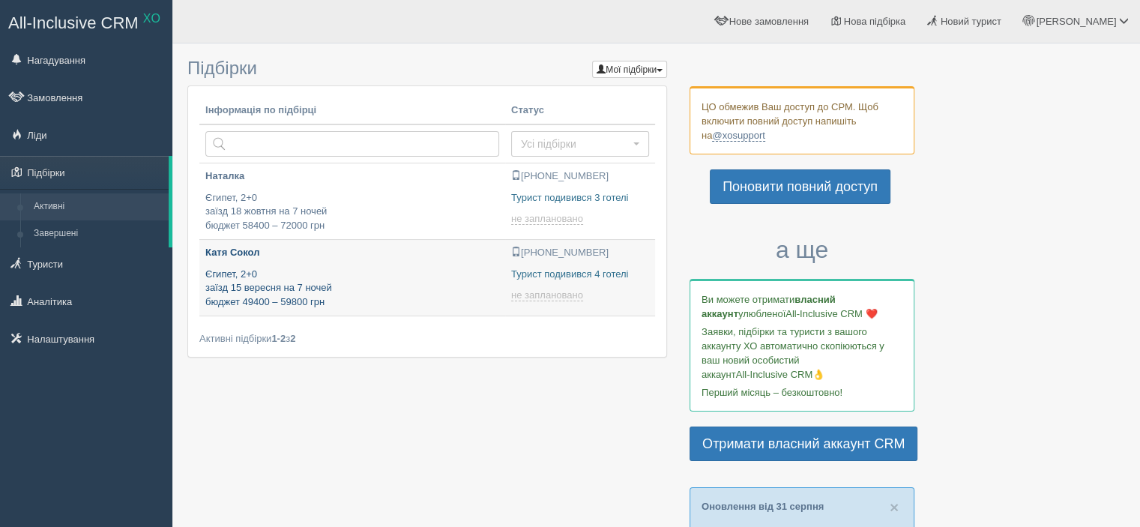
type input "[DATE] 13:35"
click at [247, 278] on p "Єгипет, 2+0 заїзд 15 вересня на 7 ночей бюджет 49400 – 59800 грн" at bounding box center [352, 288] width 294 height 42
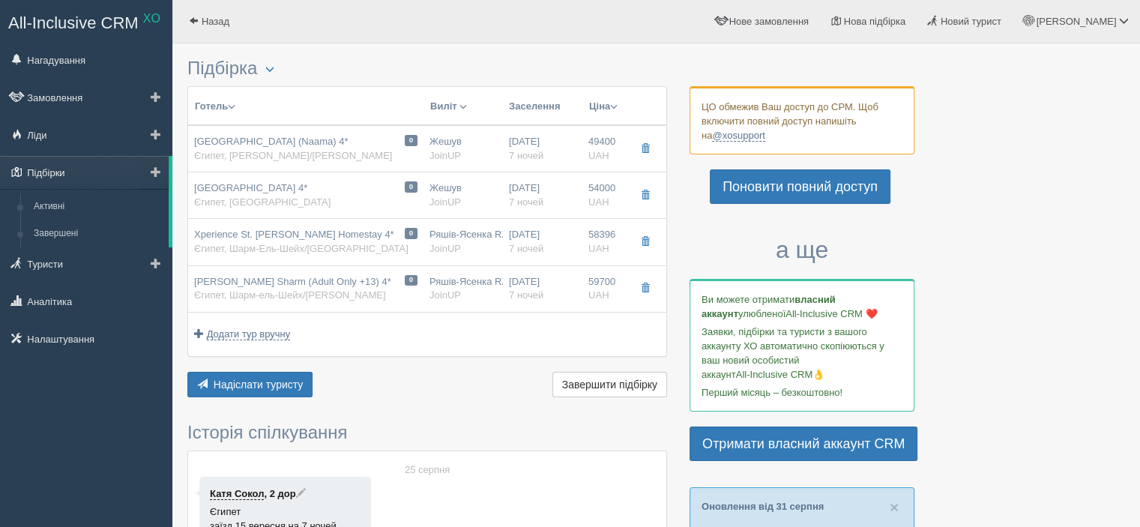
click at [81, 172] on link "Підбірки" at bounding box center [84, 172] width 169 height 33
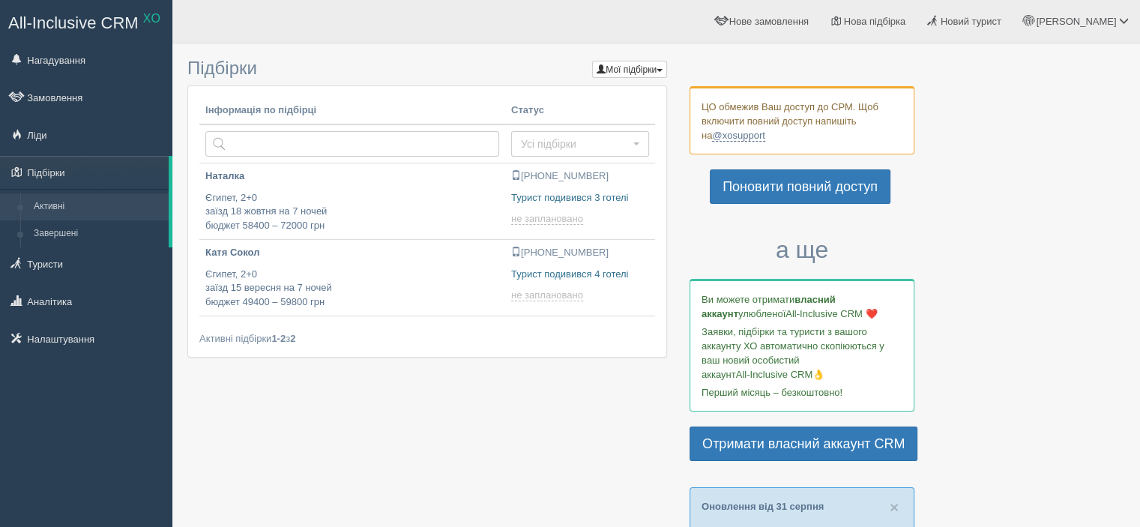
type input "[DATE] 20:55"
type input "[DATE] 13:35"
click at [381, 202] on p "Єгипет, 2+0 заїзд 18 жовтня на 7 ночей бюджет 58400 – 72000 грн" at bounding box center [352, 212] width 294 height 42
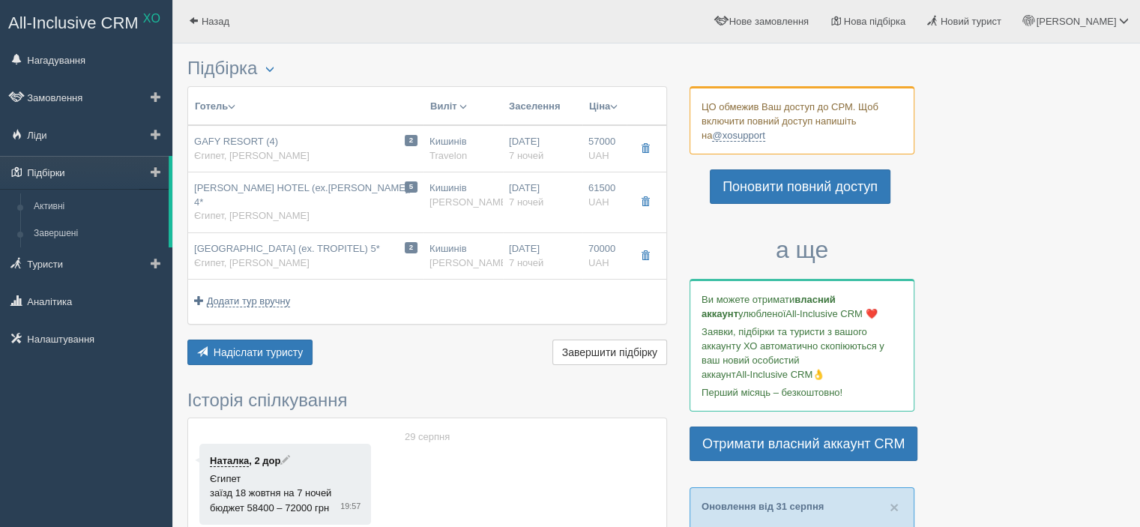
click at [58, 170] on link "Підбірки" at bounding box center [84, 172] width 169 height 33
